Goal: Task Accomplishment & Management: Complete application form

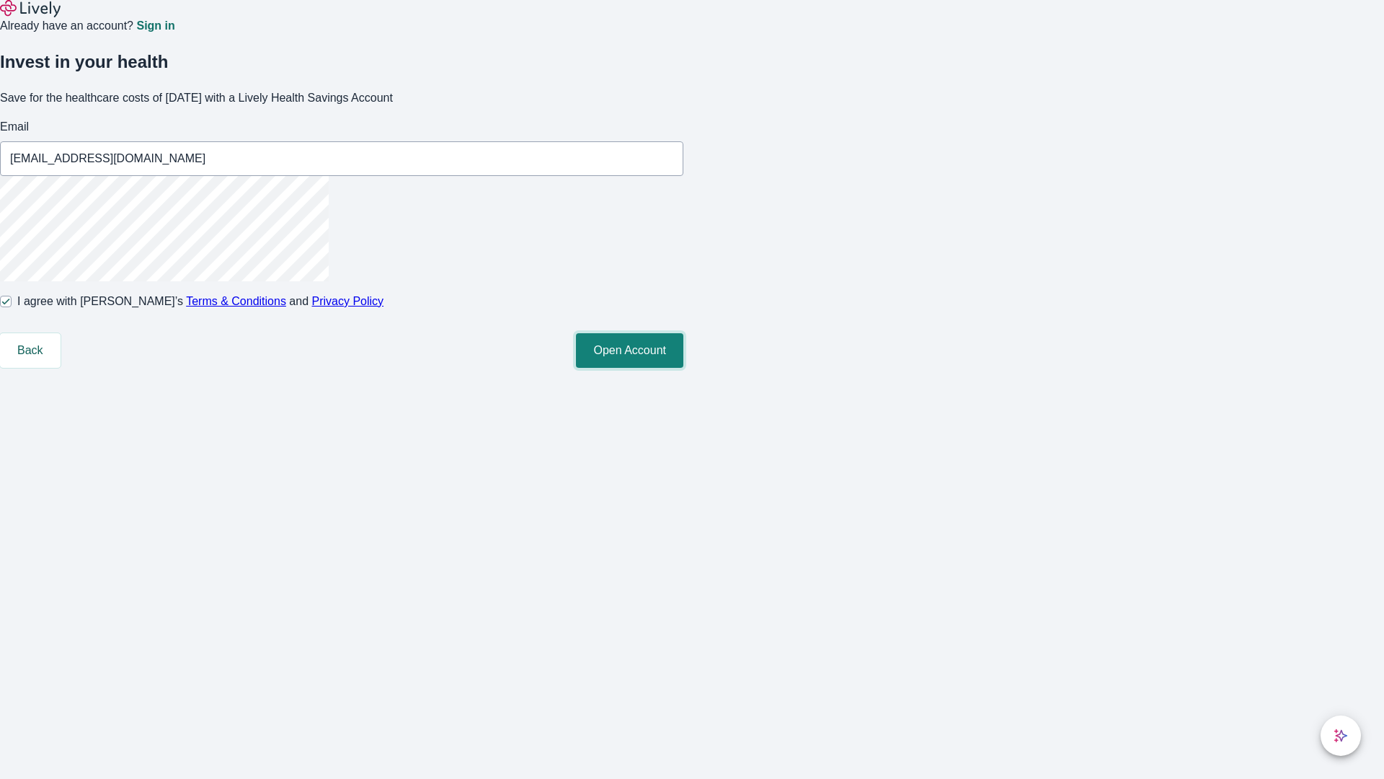
click at [684, 368] on button "Open Account" at bounding box center [629, 350] width 107 height 35
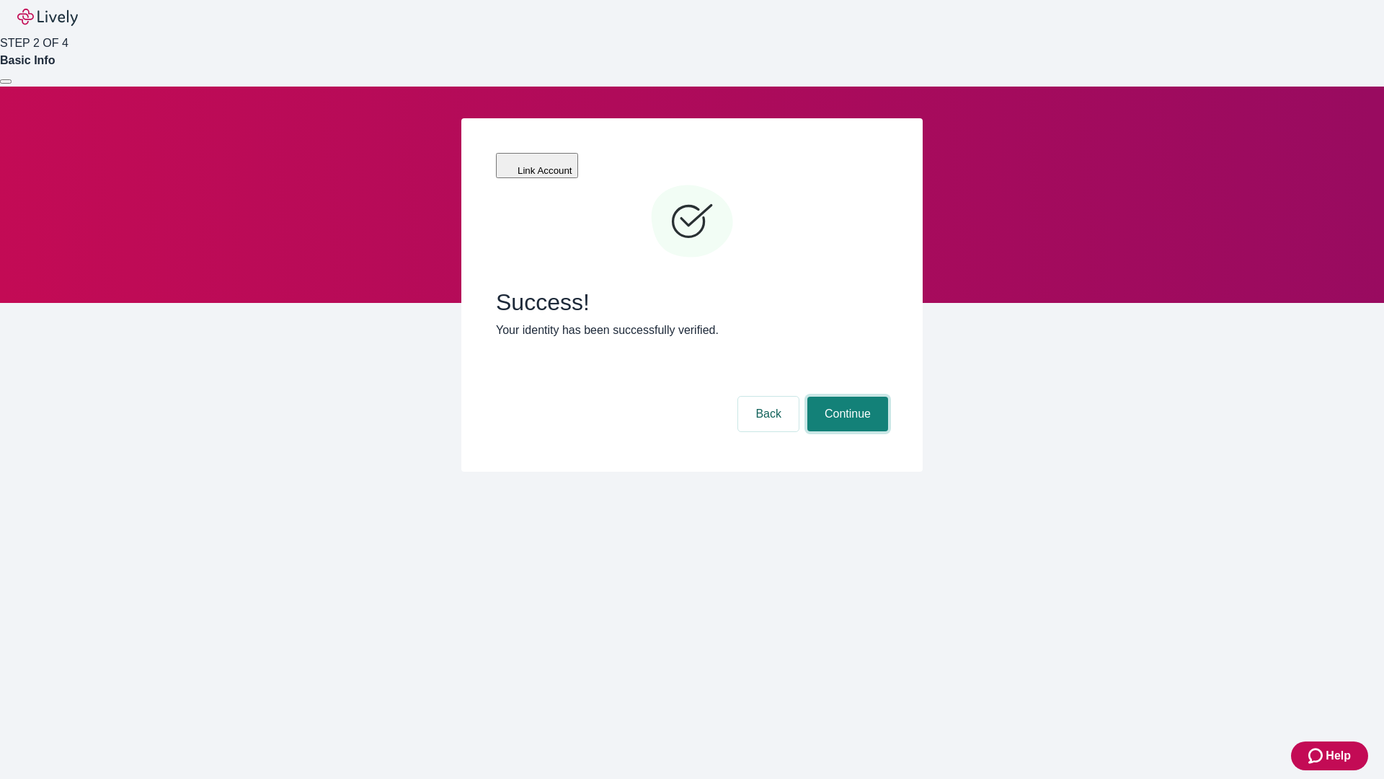
click at [846, 397] on button "Continue" at bounding box center [848, 414] width 81 height 35
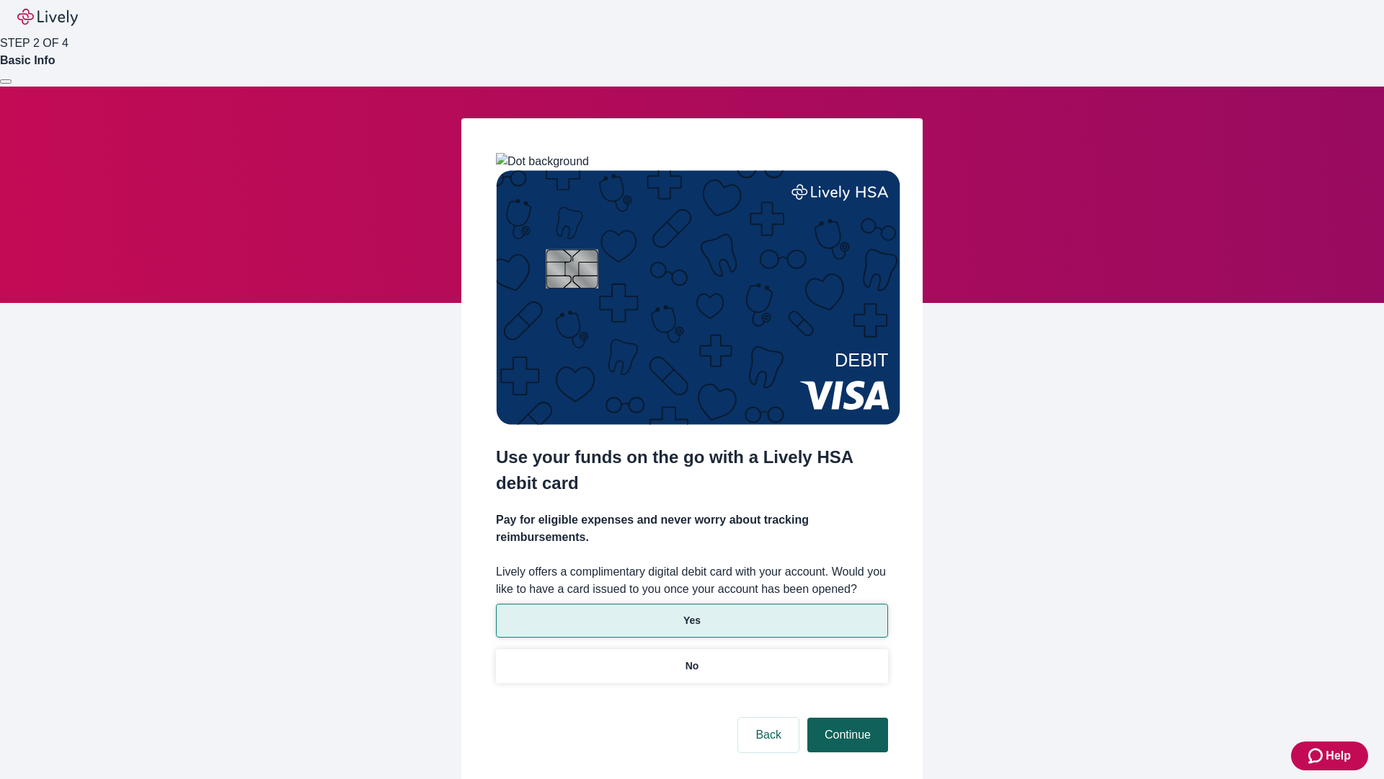
click at [691, 613] on p "Yes" at bounding box center [692, 620] width 17 height 15
click at [846, 717] on button "Continue" at bounding box center [848, 734] width 81 height 35
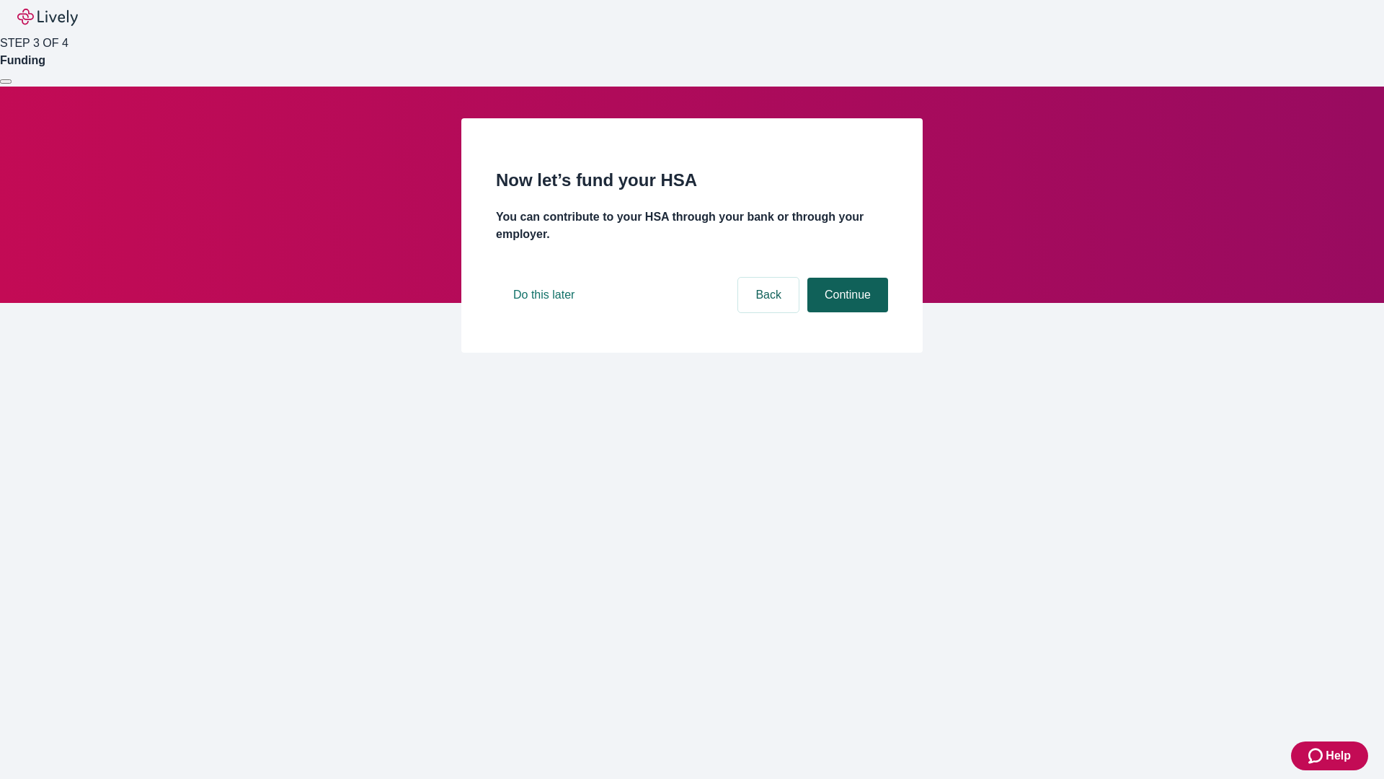
click at [846, 312] on button "Continue" at bounding box center [848, 295] width 81 height 35
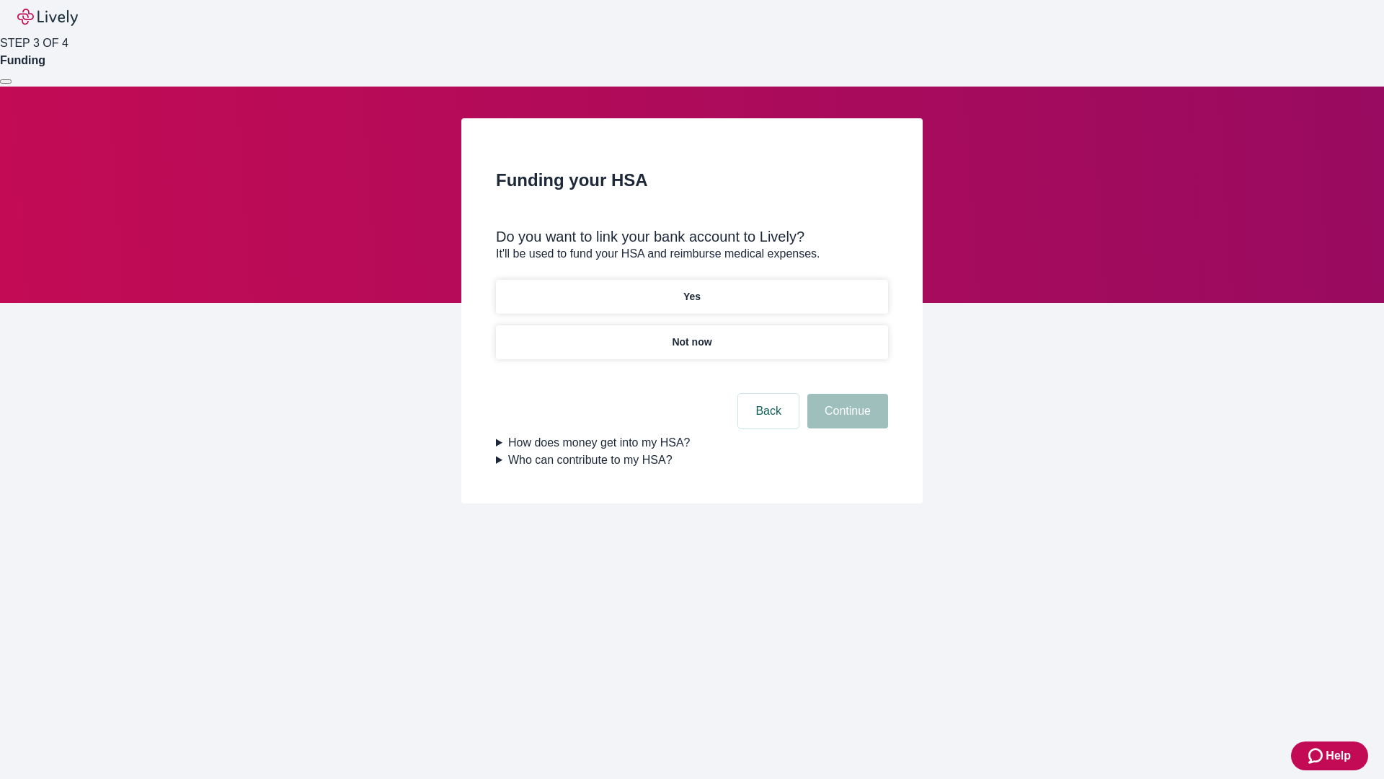
click at [691, 335] on p "Not now" at bounding box center [692, 342] width 40 height 15
click at [846, 420] on button "Continue" at bounding box center [848, 411] width 81 height 35
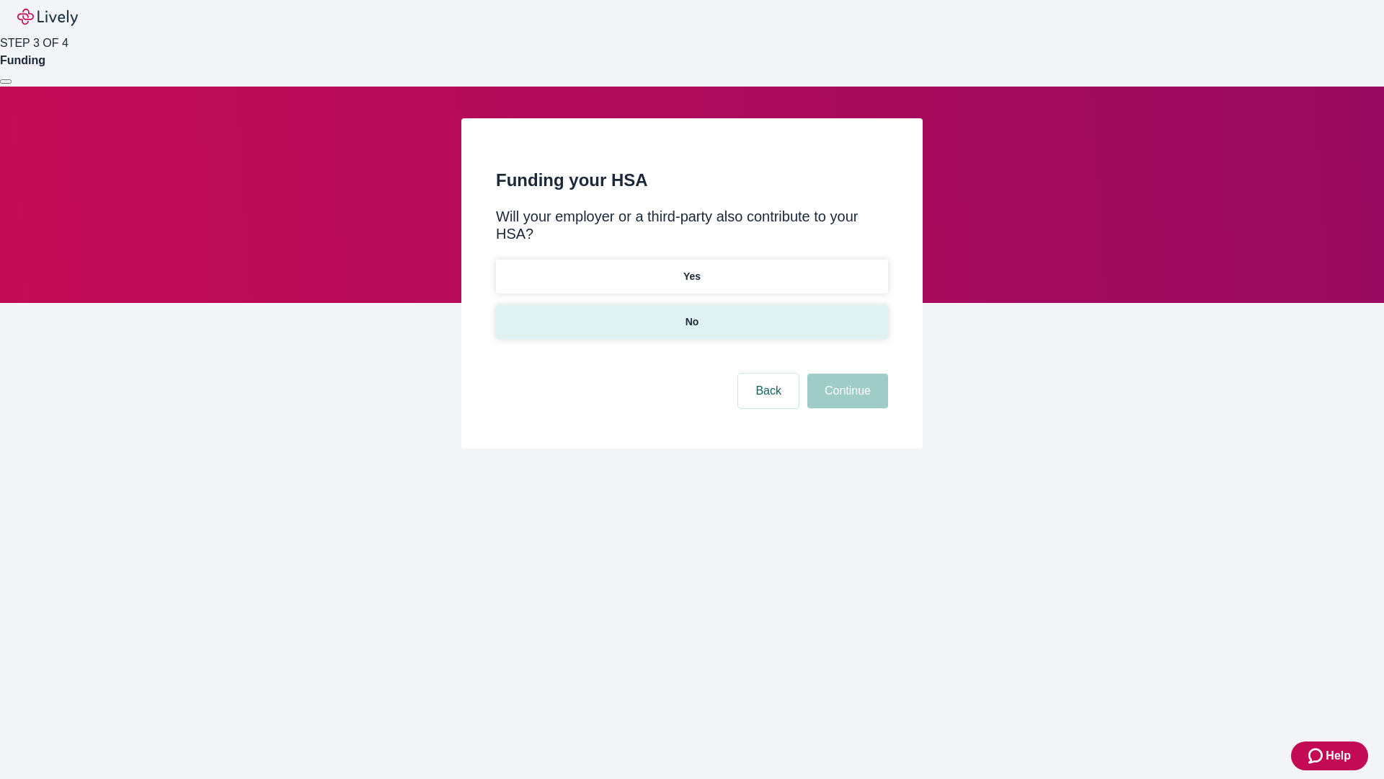
click at [691, 314] on p "No" at bounding box center [693, 321] width 14 height 15
click at [846, 373] on button "Continue" at bounding box center [848, 390] width 81 height 35
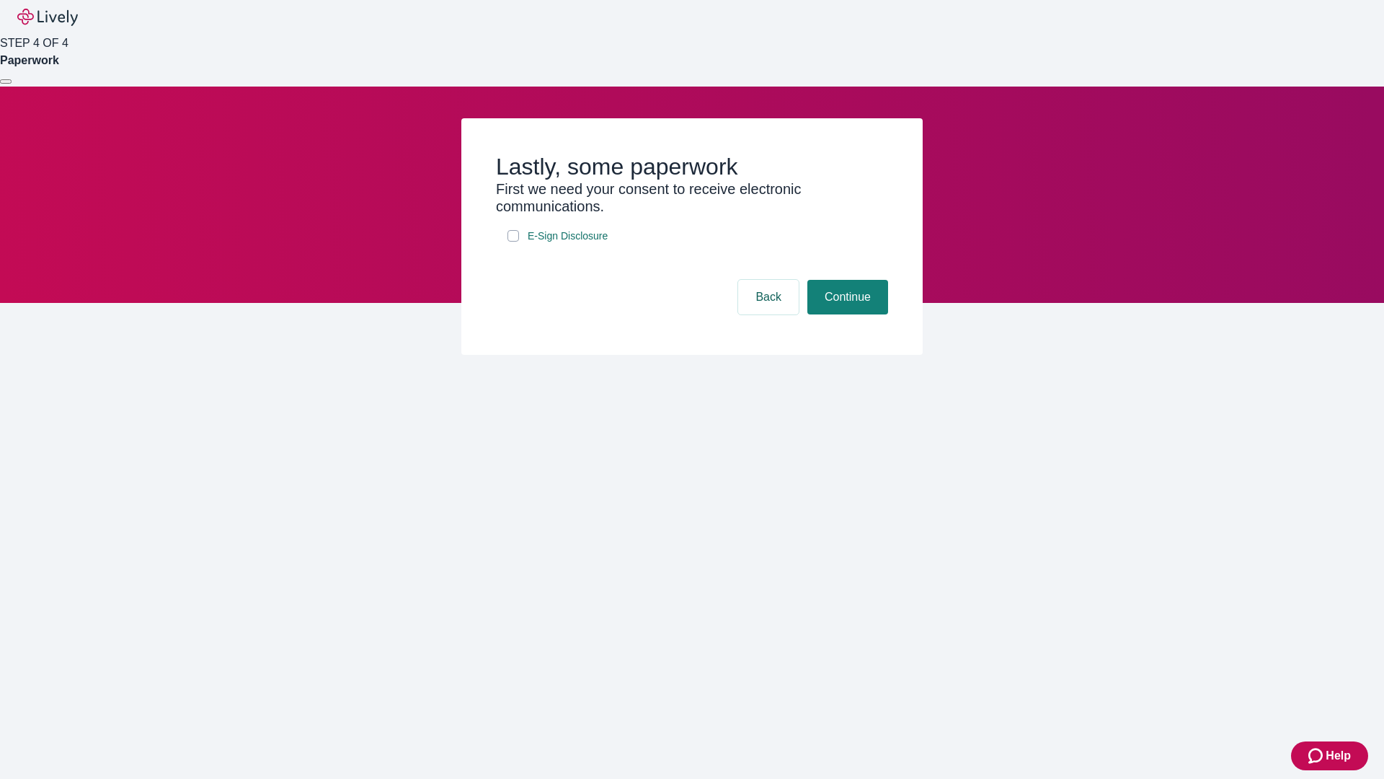
click at [513, 242] on input "E-Sign Disclosure" at bounding box center [514, 236] width 12 height 12
checkbox input "true"
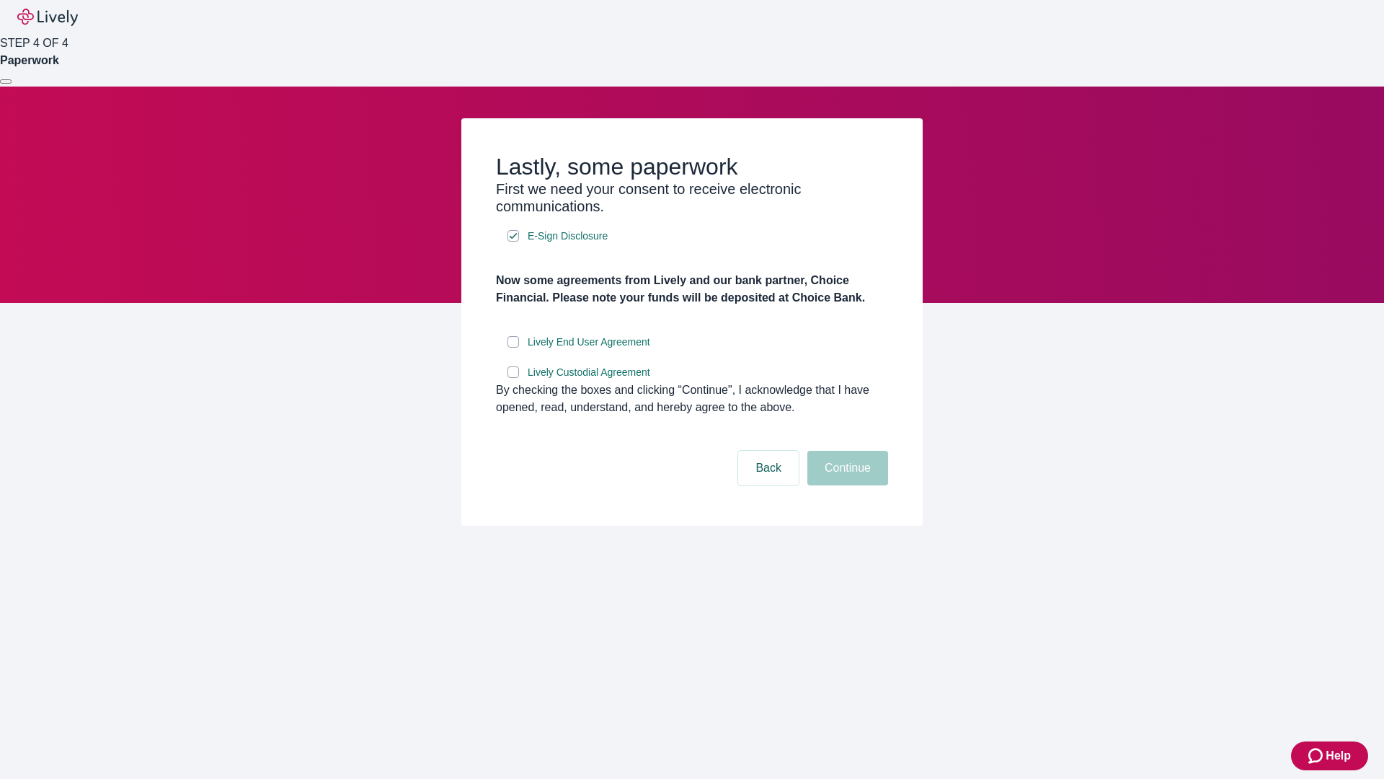
click at [513, 348] on input "Lively End User Agreement" at bounding box center [514, 342] width 12 height 12
checkbox input "true"
click at [513, 378] on input "Lively Custodial Agreement" at bounding box center [514, 372] width 12 height 12
checkbox input "true"
click at [846, 485] on button "Continue" at bounding box center [848, 468] width 81 height 35
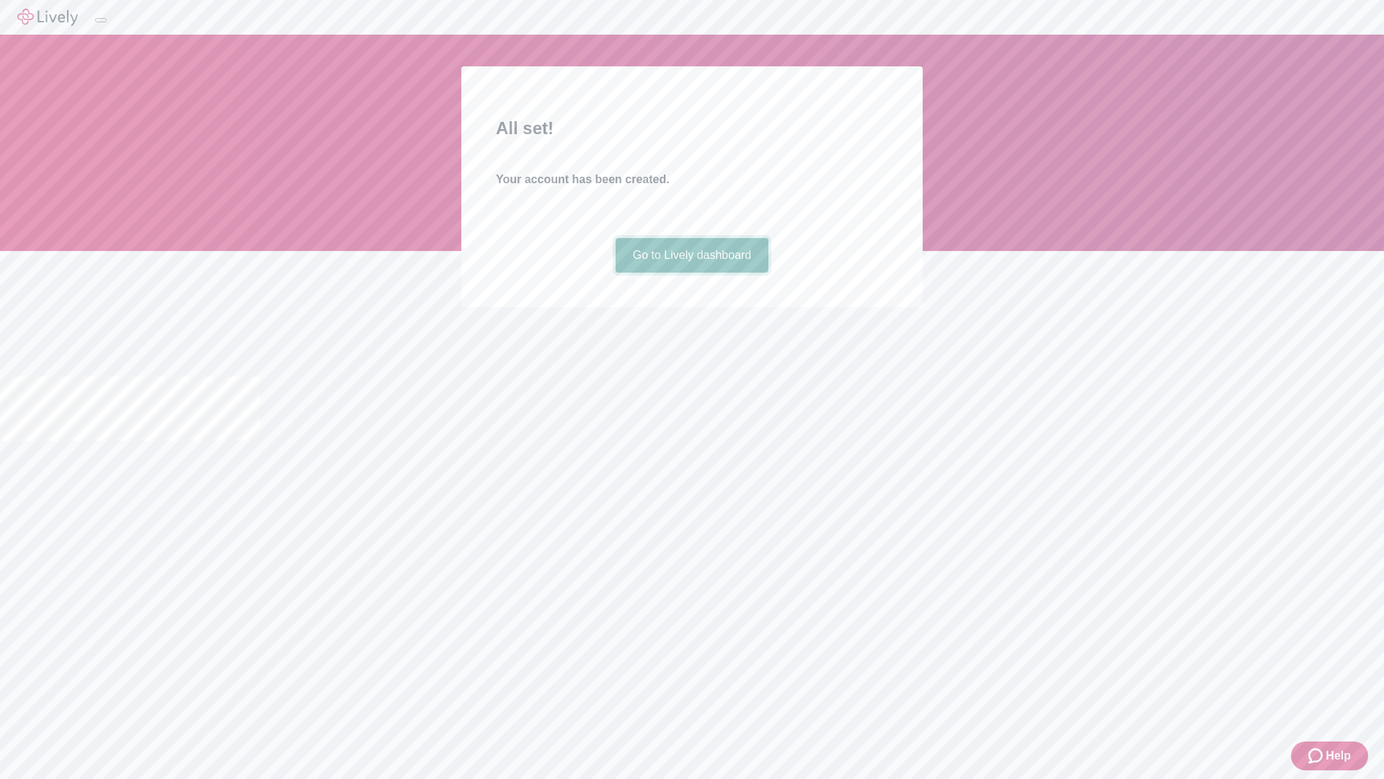
click at [691, 273] on link "Go to Lively dashboard" at bounding box center [693, 255] width 154 height 35
